Goal: Information Seeking & Learning: Learn about a topic

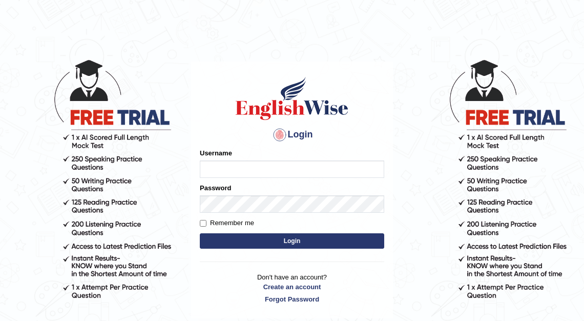
type input "kalsang_parramatta"
click at [289, 239] on button "Login" at bounding box center [292, 240] width 184 height 15
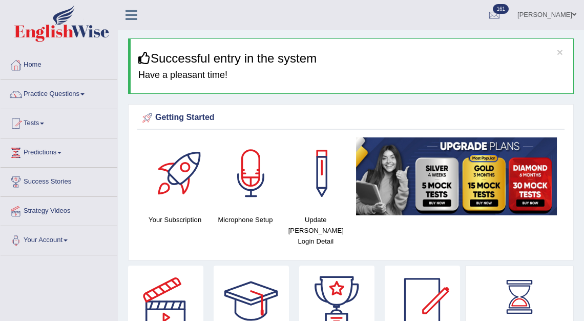
click at [38, 121] on link "Tests" at bounding box center [59, 122] width 117 height 26
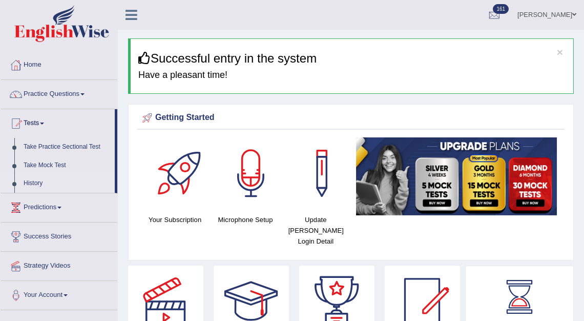
click at [38, 184] on link "History" at bounding box center [67, 183] width 96 height 18
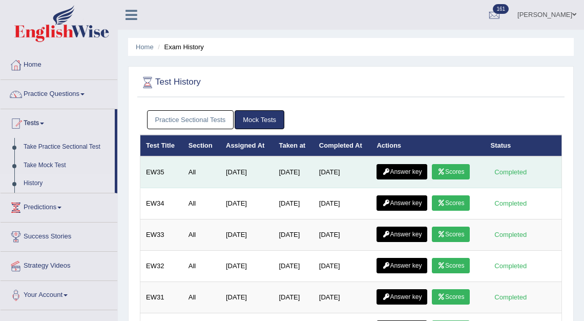
click at [461, 169] on link "Scores" at bounding box center [451, 171] width 38 height 15
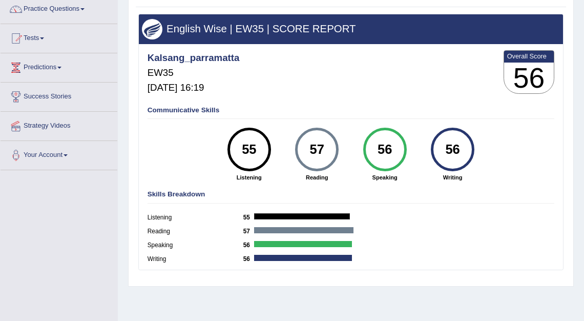
scroll to position [86, 0]
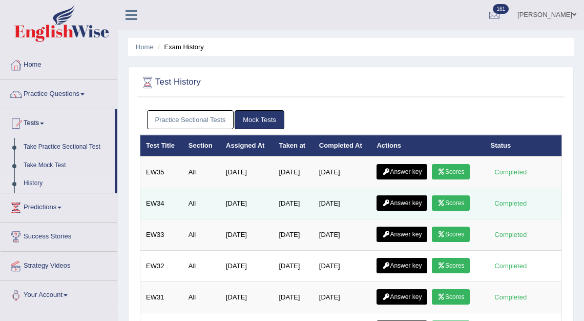
click at [460, 203] on link "Scores" at bounding box center [451, 202] width 38 height 15
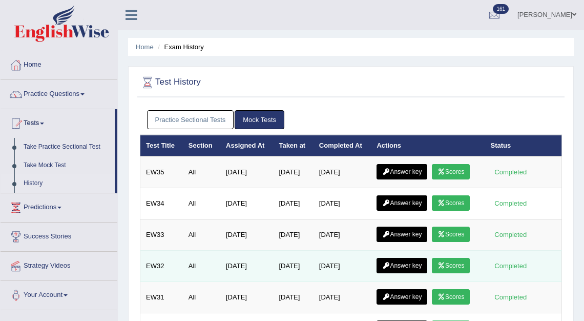
click at [455, 264] on link "Scores" at bounding box center [451, 265] width 38 height 15
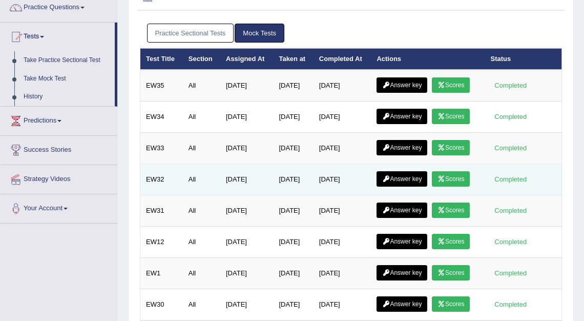
scroll to position [101, 0]
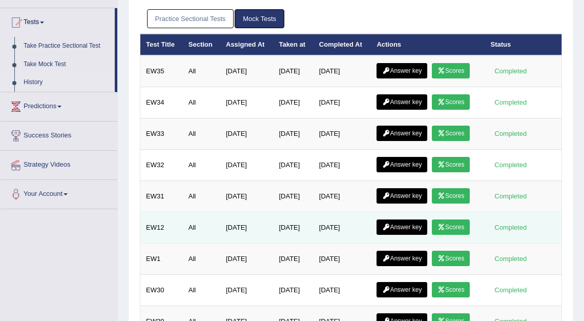
click at [456, 225] on link "Scores" at bounding box center [451, 226] width 38 height 15
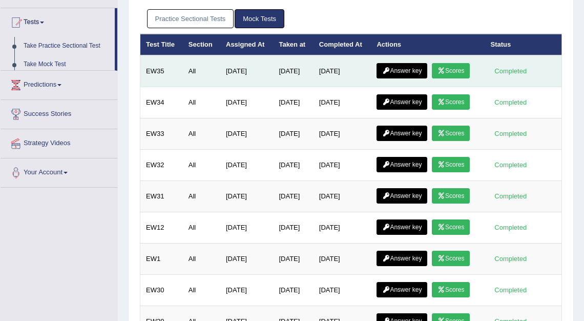
scroll to position [101, 0]
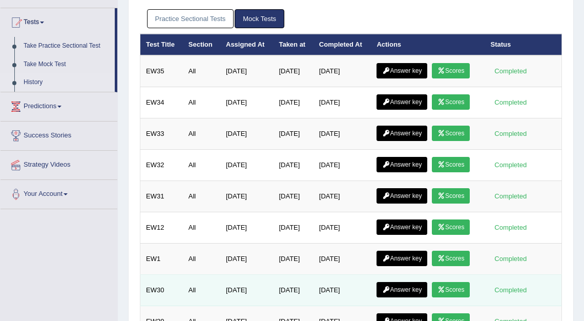
click at [455, 285] on link "Scores" at bounding box center [451, 289] width 38 height 15
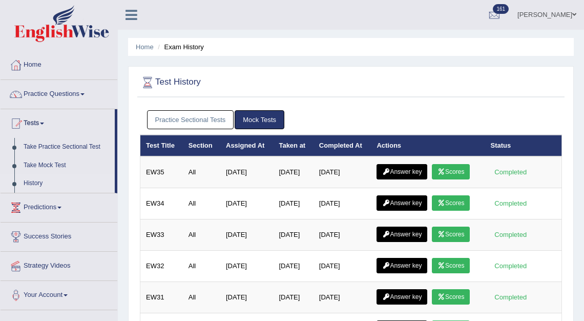
click at [211, 120] on link "Practice Sectional Tests" at bounding box center [190, 119] width 87 height 19
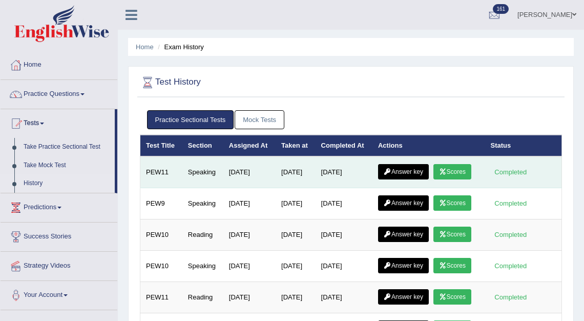
click at [433, 179] on link "Scores" at bounding box center [452, 171] width 38 height 15
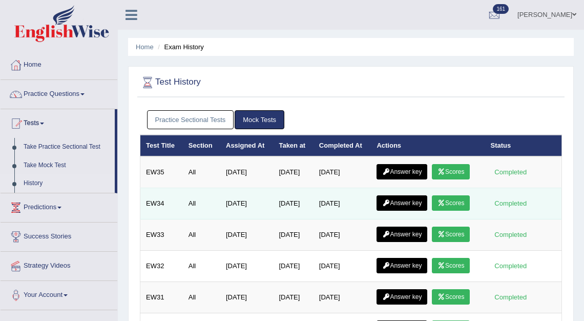
click at [458, 204] on link "Scores" at bounding box center [451, 202] width 38 height 15
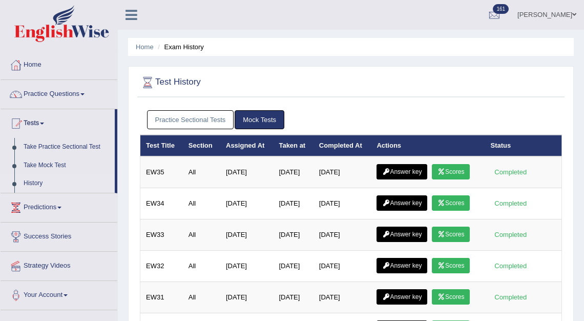
click at [541, 14] on link "[PERSON_NAME]" at bounding box center [547, 13] width 74 height 27
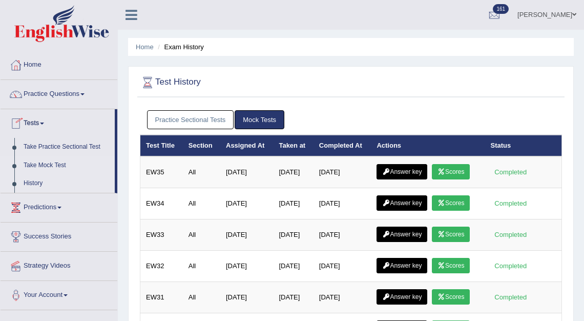
click at [48, 166] on link "Take Mock Test" at bounding box center [67, 165] width 96 height 18
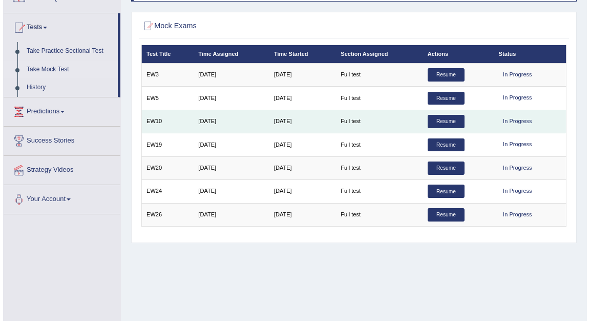
scroll to position [71, 0]
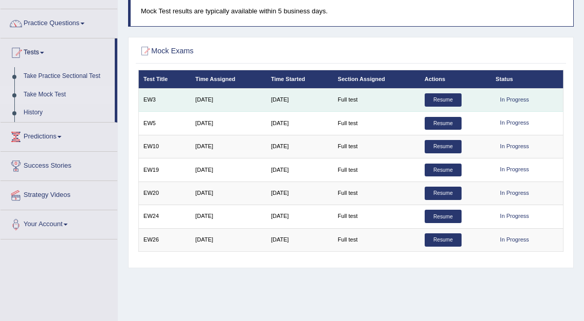
click at [438, 98] on link "Resume" at bounding box center [443, 99] width 37 height 13
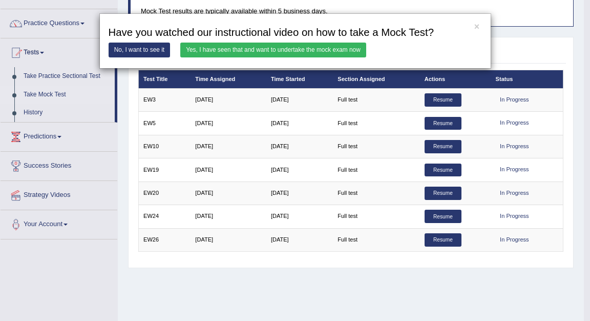
click at [282, 45] on link "Yes, I have seen that and want to undertake the mock exam now" at bounding box center [273, 50] width 186 height 15
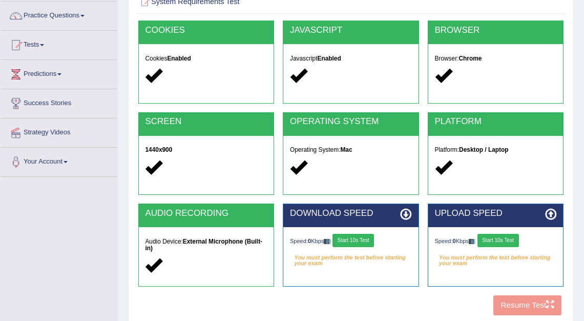
click at [365, 241] on button "Start 10s Test" at bounding box center [352, 240] width 41 height 13
click at [497, 236] on div "Speed: 0 Kbps Start 10s Test" at bounding box center [496, 241] width 122 height 15
click at [502, 239] on div "Speed: 0 Kbps Start 10s Test" at bounding box center [496, 241] width 122 height 15
click at [503, 239] on button "Start 10s Test" at bounding box center [497, 240] width 41 height 13
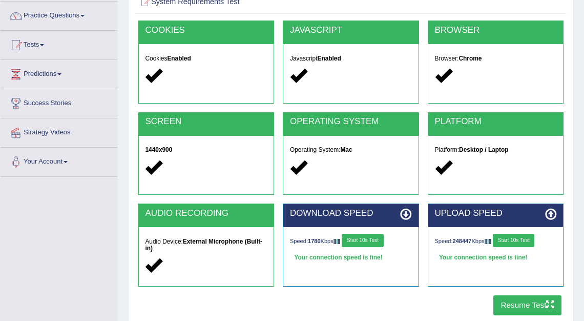
click at [524, 306] on button "Resume Test" at bounding box center [527, 305] width 68 height 20
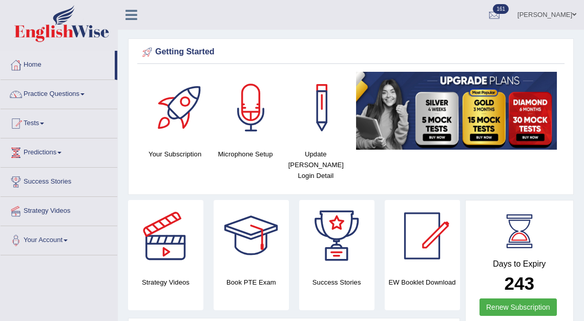
click at [39, 123] on link "Tests" at bounding box center [59, 122] width 117 height 26
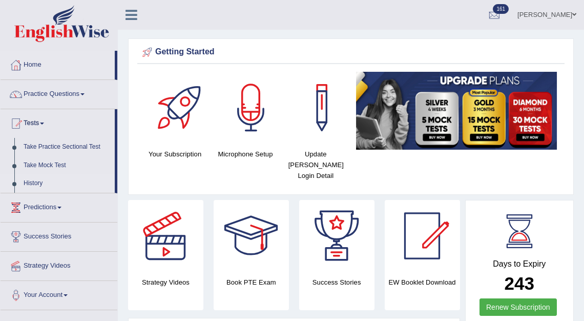
click at [38, 184] on link "History" at bounding box center [67, 183] width 96 height 18
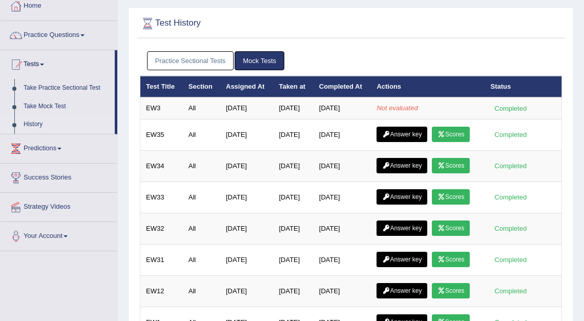
scroll to position [59, 0]
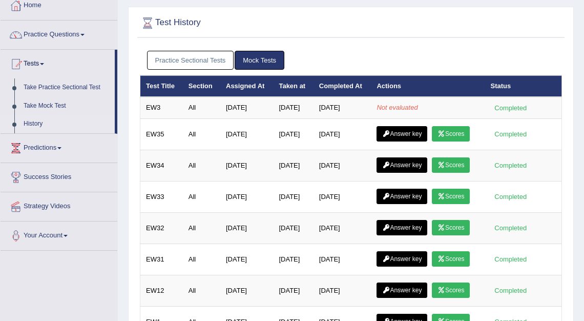
click at [200, 59] on link "Practice Sectional Tests" at bounding box center [190, 60] width 87 height 19
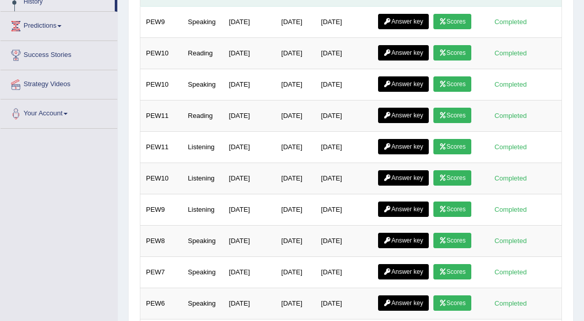
scroll to position [167, 0]
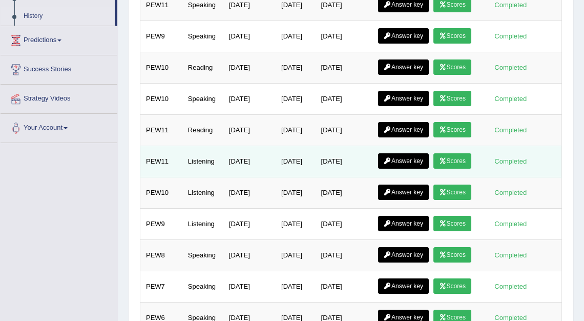
click at [414, 169] on link "Answer key" at bounding box center [403, 160] width 51 height 15
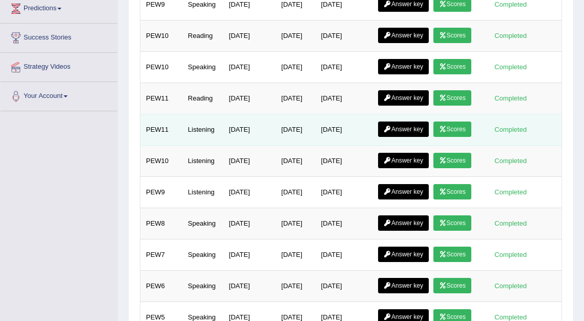
scroll to position [205, 0]
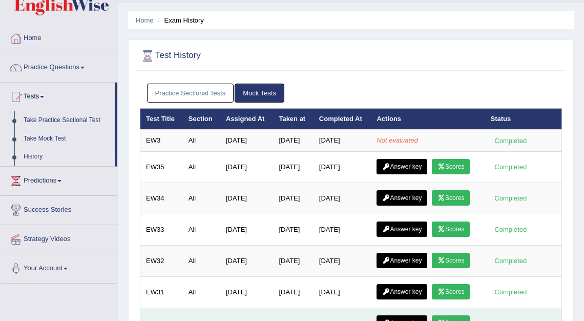
scroll to position [31, 0]
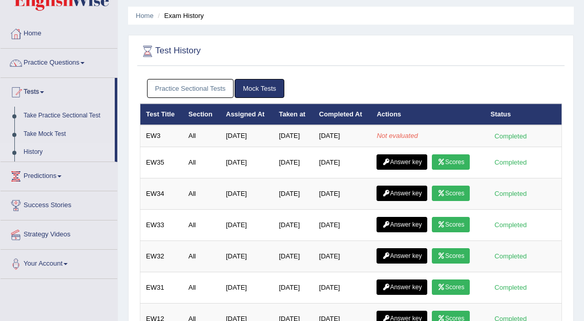
click at [218, 82] on link "Practice Sectional Tests" at bounding box center [190, 88] width 87 height 19
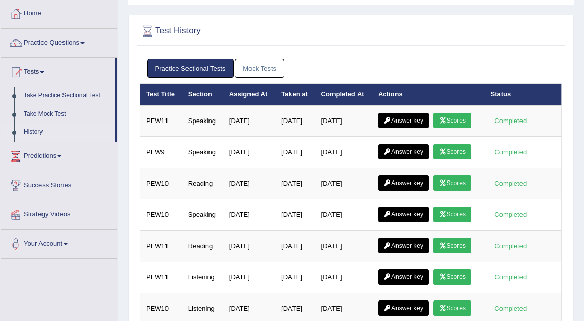
scroll to position [0, 0]
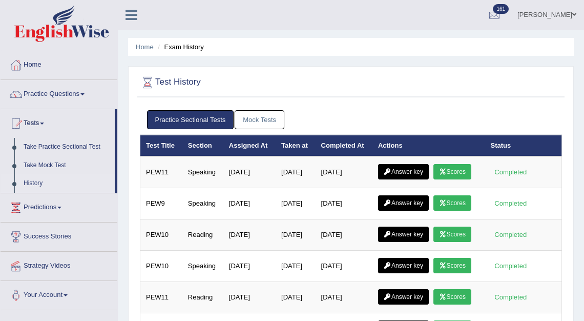
click at [271, 117] on link "Mock Tests" at bounding box center [260, 119] width 50 height 19
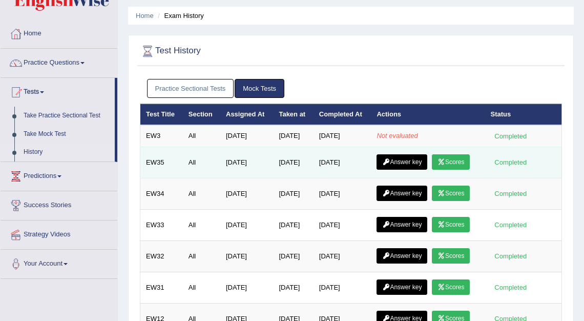
scroll to position [36, 0]
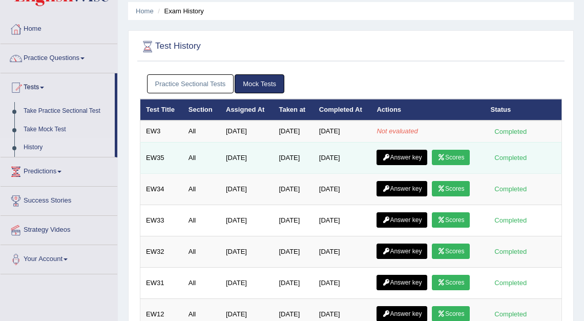
click at [450, 153] on link "Scores" at bounding box center [451, 157] width 38 height 15
click at [416, 158] on link "Answer key" at bounding box center [401, 157] width 51 height 15
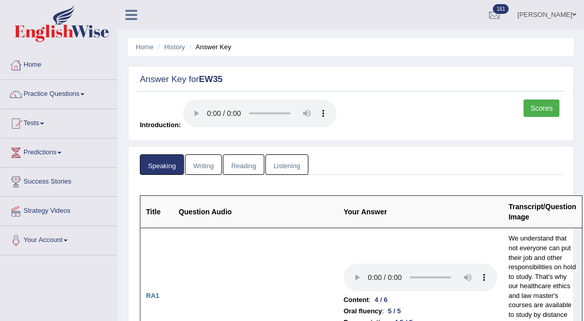
click at [245, 167] on link "Reading" at bounding box center [243, 164] width 41 height 21
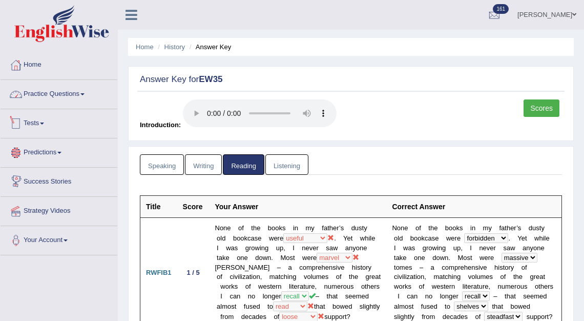
click at [51, 93] on link "Practice Questions" at bounding box center [59, 93] width 117 height 26
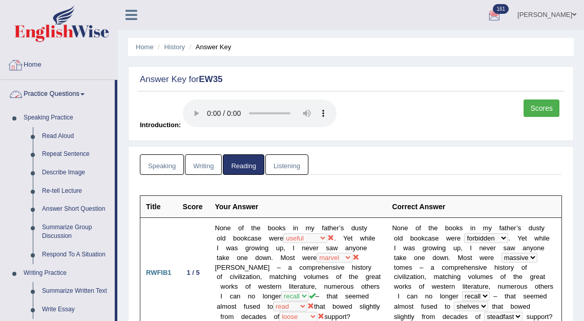
click at [35, 66] on link "Home" at bounding box center [59, 64] width 117 height 26
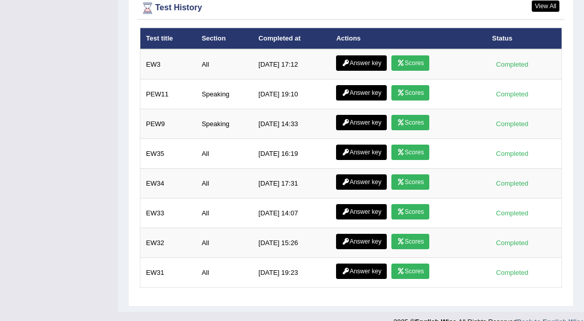
scroll to position [1450, 0]
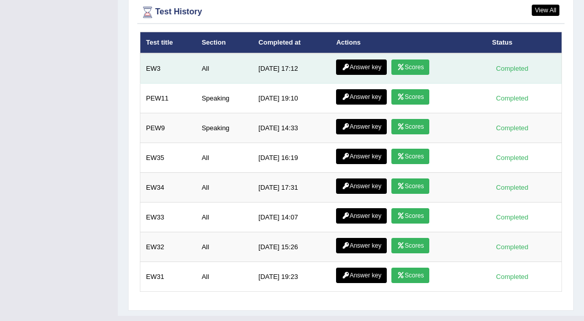
click at [402, 64] on icon at bounding box center [401, 67] width 8 height 6
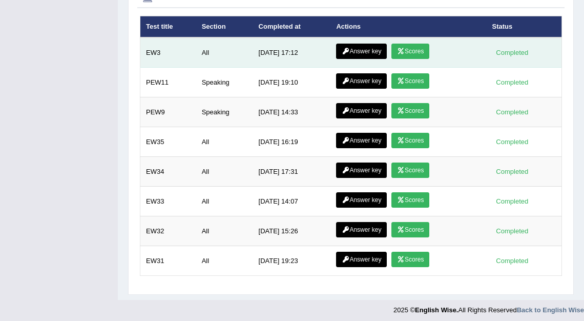
click at [351, 47] on link "Answer key" at bounding box center [361, 51] width 51 height 15
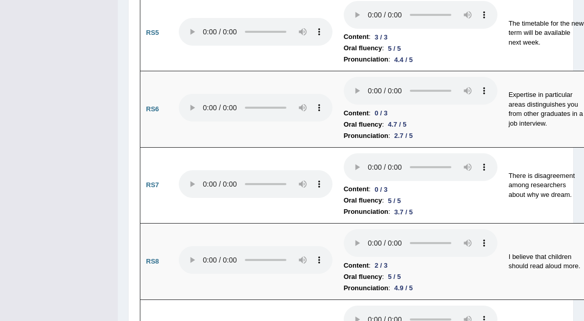
scroll to position [1608, 0]
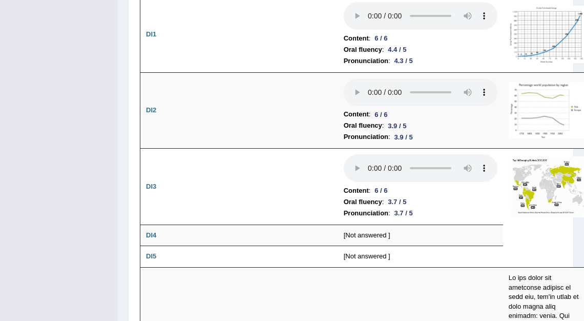
click at [344, 73] on td "Content : 6 / 6 Oral fluency : 4.4 / 5 Pronunciation : 4.3 / 5" at bounding box center [420, 34] width 165 height 76
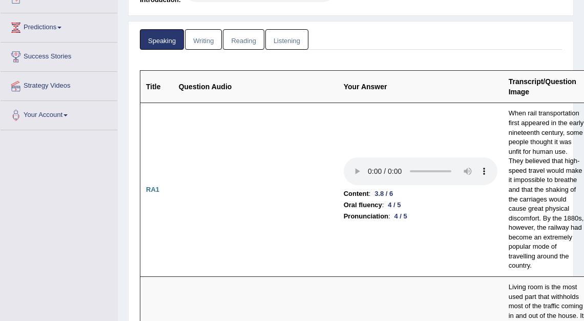
scroll to position [0, 0]
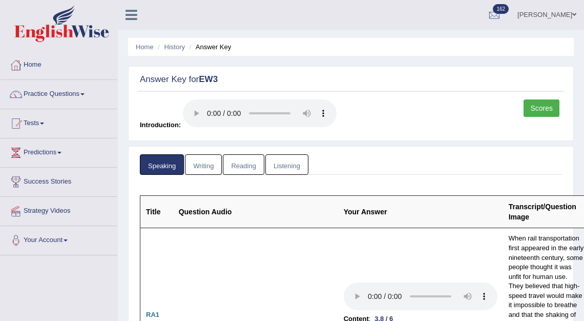
click at [536, 108] on link "Scores" at bounding box center [541, 107] width 36 height 17
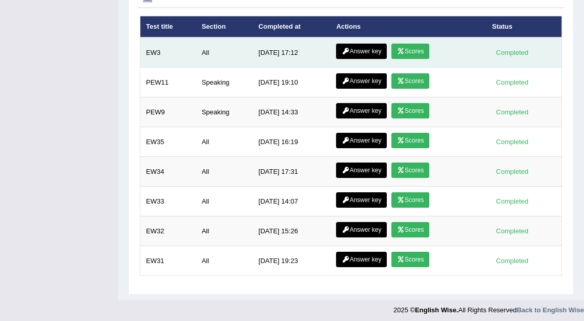
click at [373, 49] on link "Answer key" at bounding box center [361, 51] width 51 height 15
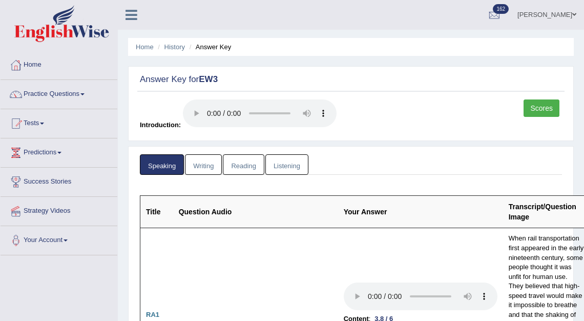
click at [65, 95] on link "Practice Questions" at bounding box center [59, 93] width 117 height 26
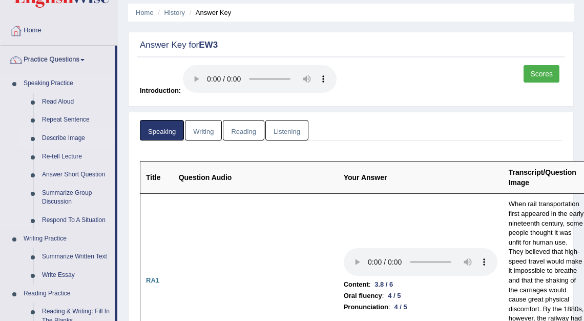
scroll to position [36, 0]
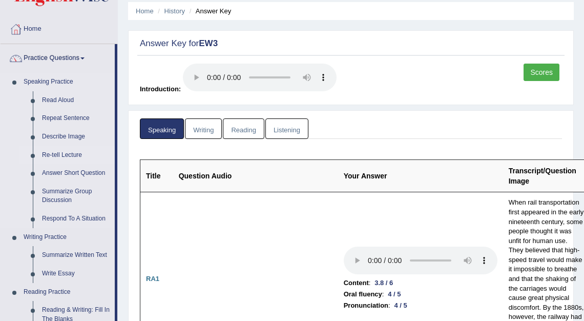
click at [73, 156] on link "Re-tell Lecture" at bounding box center [75, 155] width 77 height 18
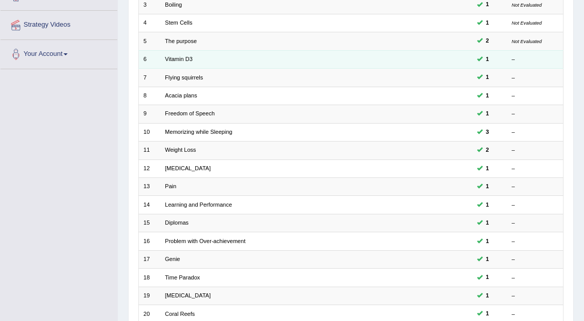
scroll to position [268, 0]
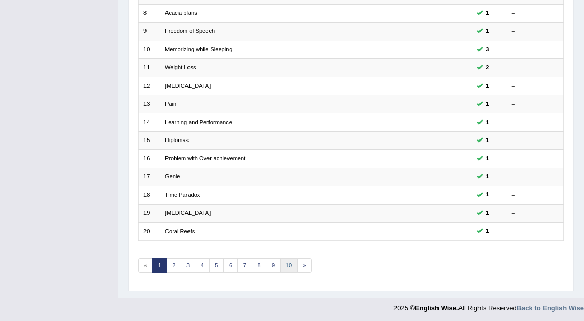
click at [288, 265] on link "10" at bounding box center [289, 265] width 18 height 14
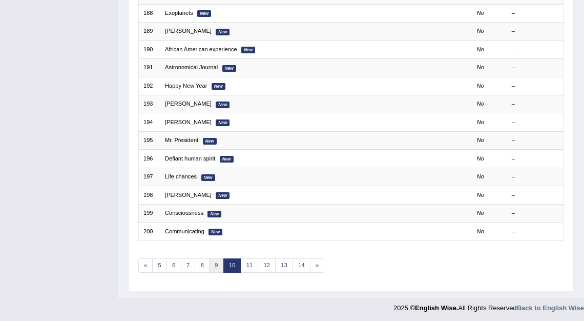
click at [211, 264] on link "9" at bounding box center [216, 265] width 15 height 14
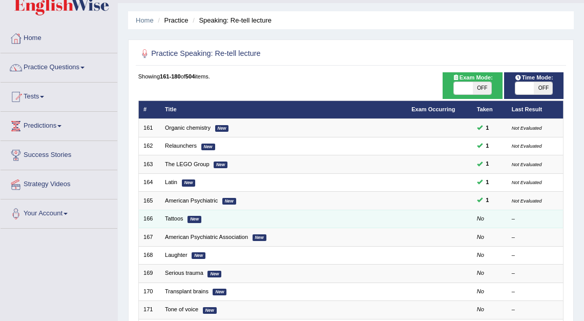
scroll to position [28, 0]
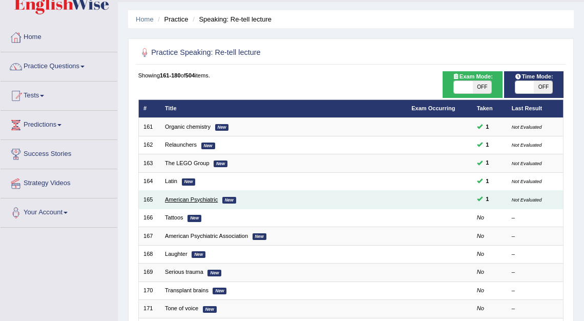
click at [184, 199] on link "American Psychiatric" at bounding box center [191, 199] width 53 height 6
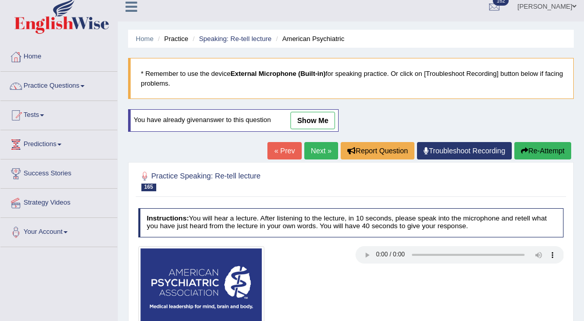
scroll to position [11, 0]
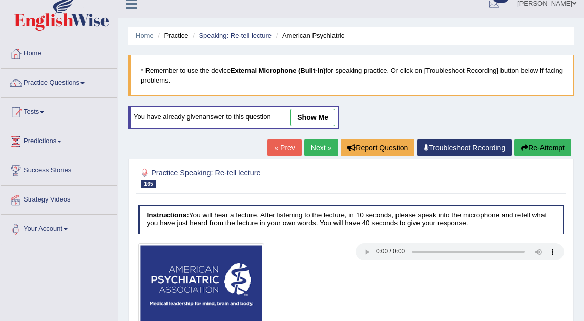
click at [298, 118] on link "show me" at bounding box center [312, 117] width 45 height 17
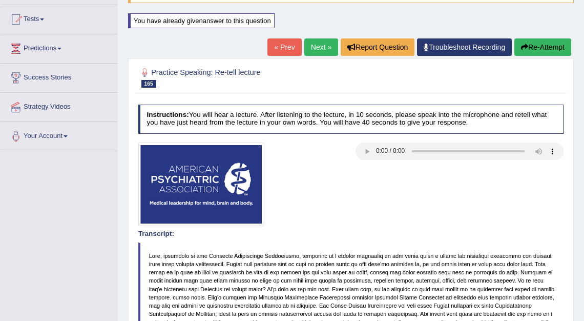
scroll to position [0, 0]
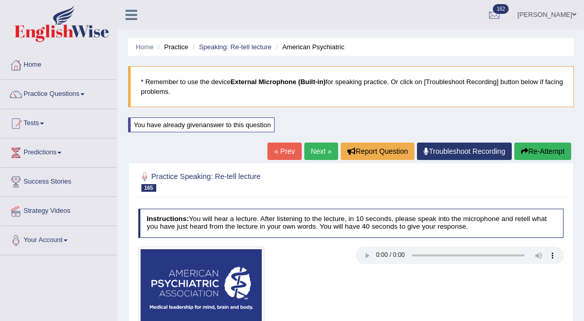
click at [560, 14] on link "Kalsang Dolker" at bounding box center [547, 13] width 74 height 27
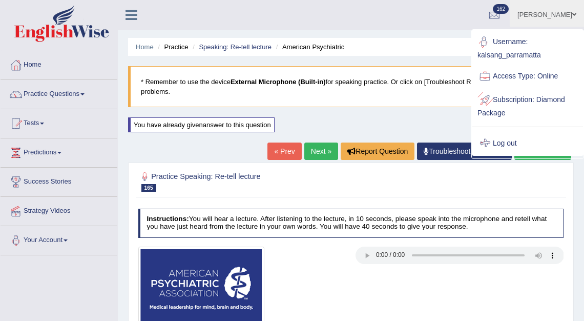
click at [511, 138] on link "Log out" at bounding box center [527, 144] width 111 height 24
